Goal: Information Seeking & Learning: Learn about a topic

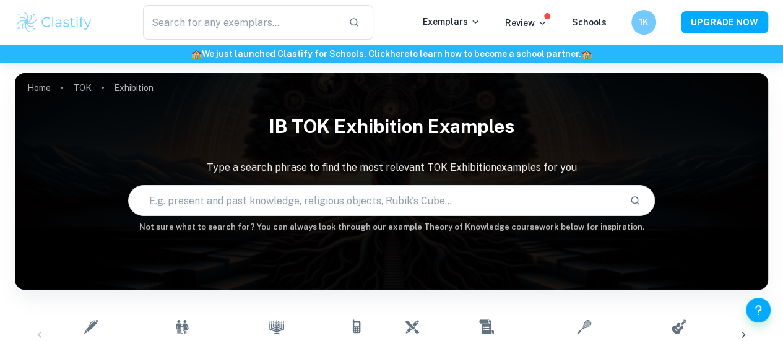
click at [504, 203] on input "text" at bounding box center [375, 200] width 492 height 35
type input "experience and knowledge"
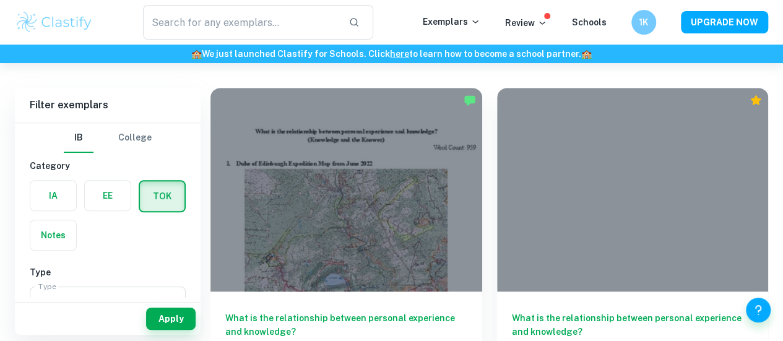
scroll to position [333, 0]
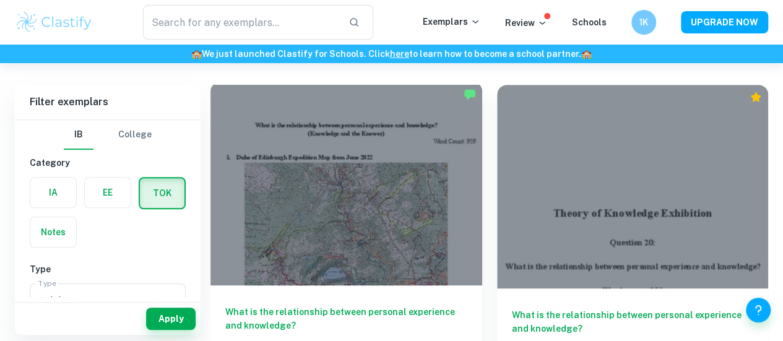
click at [365, 153] on div at bounding box center [347, 184] width 272 height 204
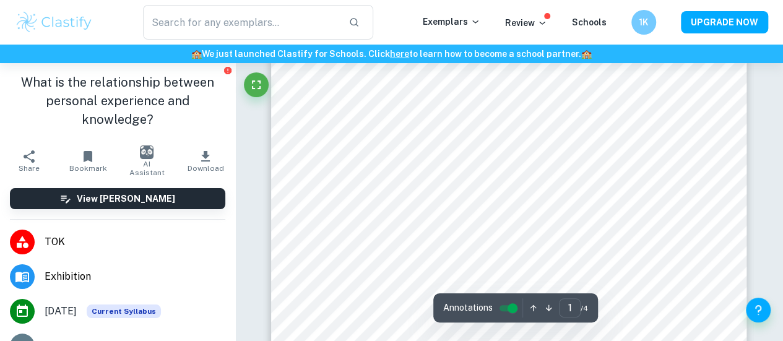
scroll to position [61, 0]
